Goal: Find specific page/section: Find specific page/section

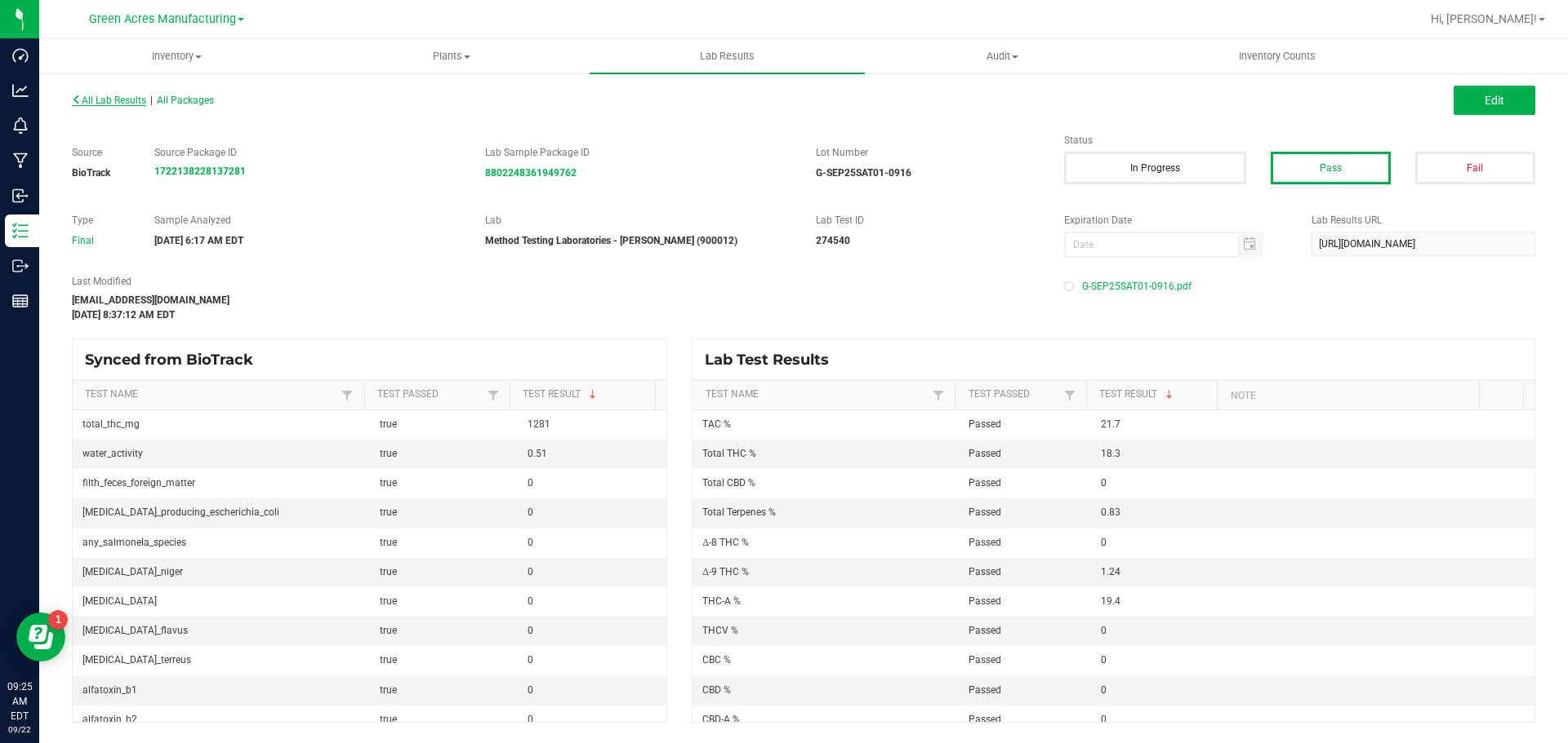
click at [113, 103] on span "All Lab Results" at bounding box center [109, 100] width 75 height 11
